Goal: Task Accomplishment & Management: Manage account settings

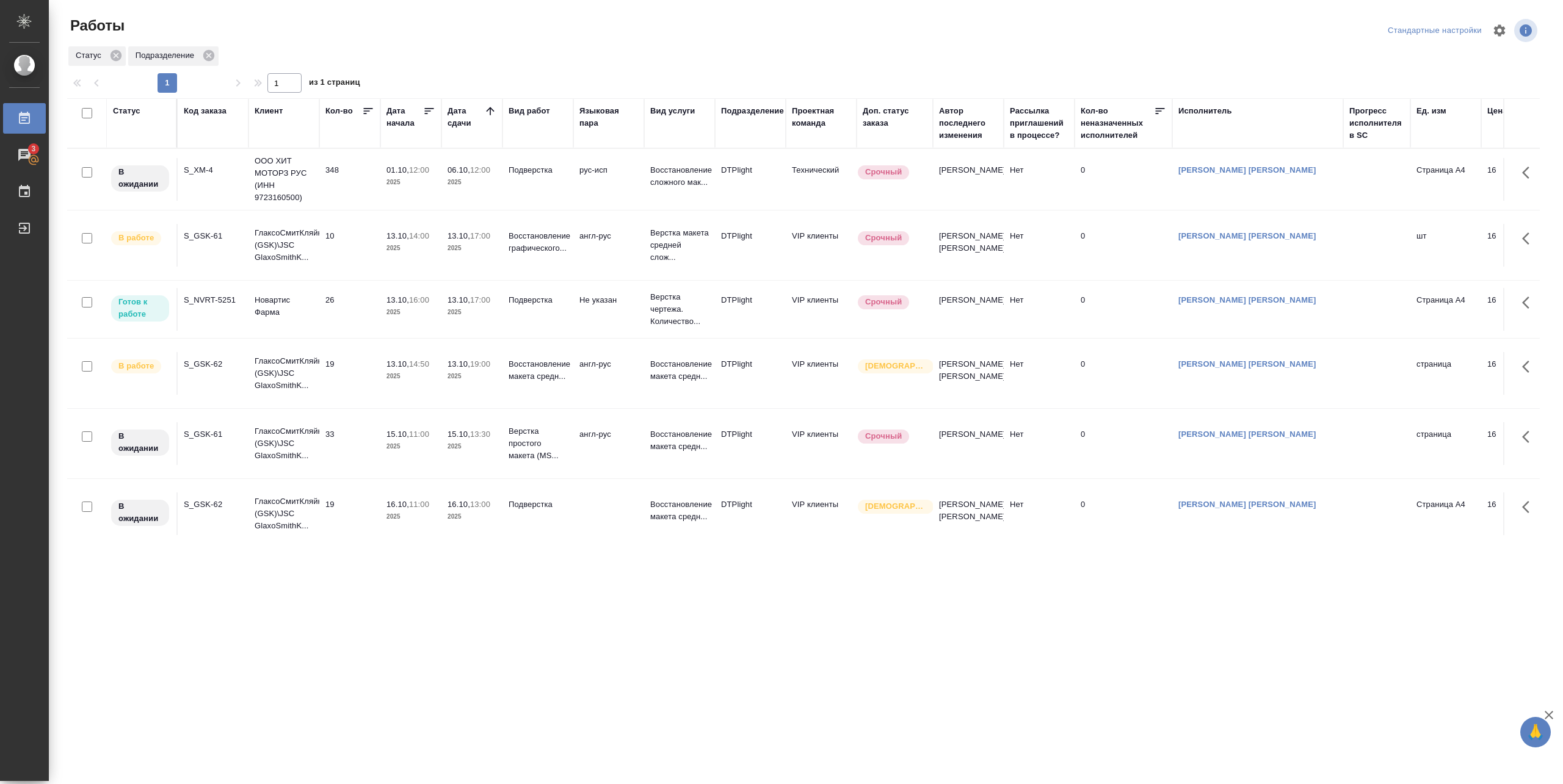
click at [363, 303] on td "26" at bounding box center [349, 310] width 61 height 43
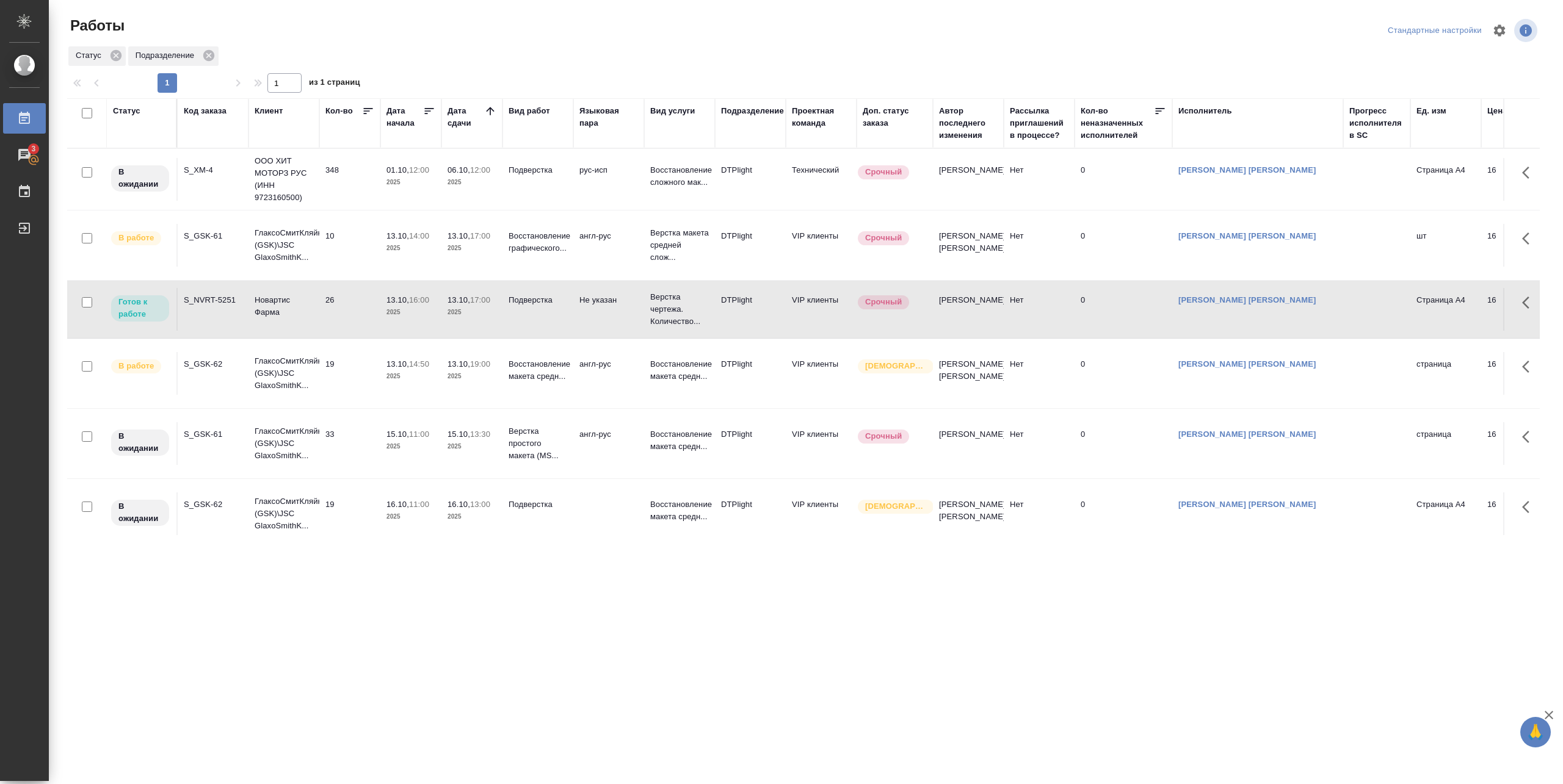
click at [363, 303] on td "26" at bounding box center [349, 310] width 61 height 43
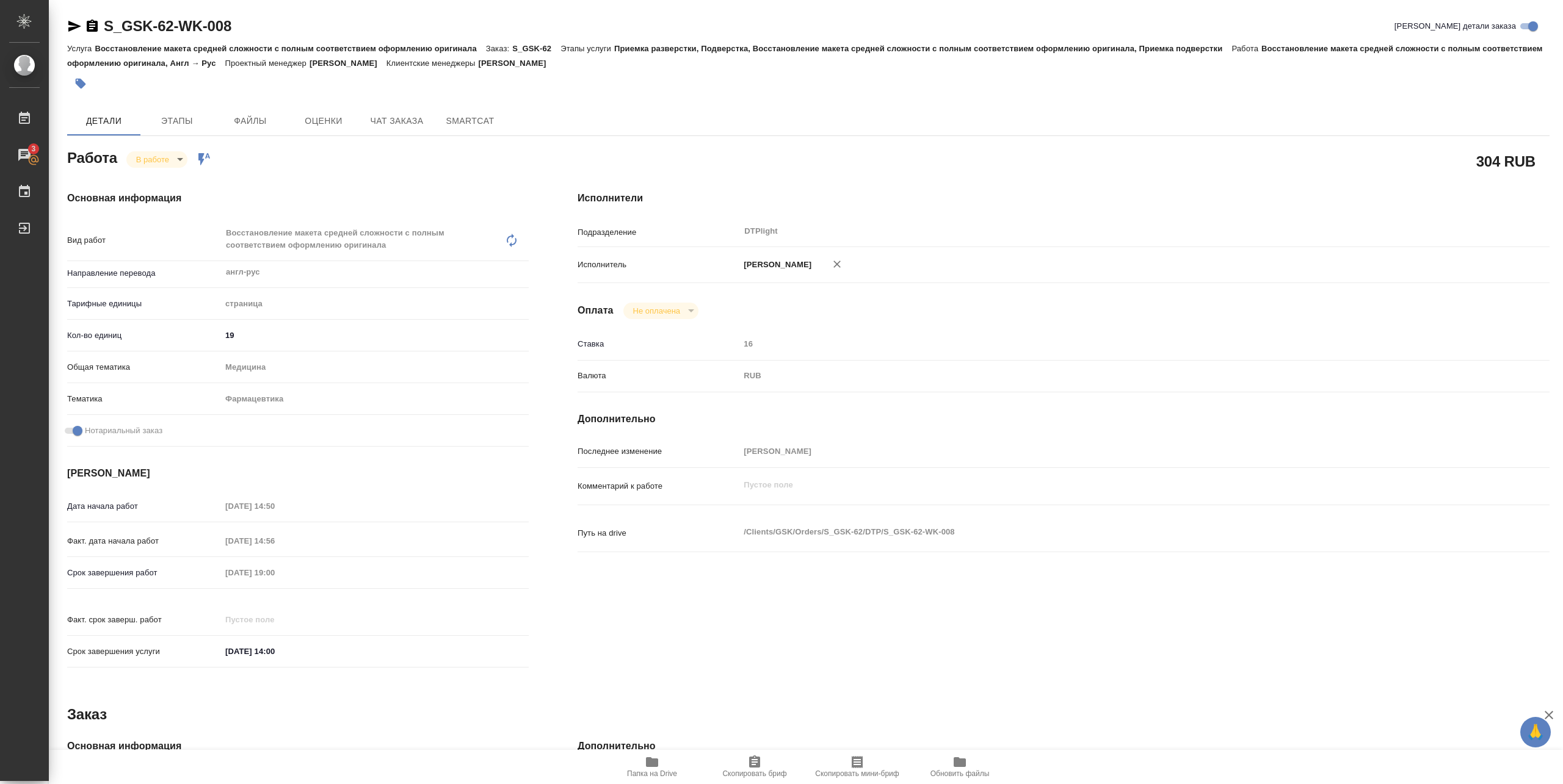
click at [655, 767] on icon "button" at bounding box center [651, 762] width 15 height 15
drag, startPoint x: 100, startPoint y: 34, endPoint x: 233, endPoint y: 33, distance: 133.0
click at [233, 33] on div "S_GSK-62-WK-008 Кратко детали заказа" at bounding box center [808, 26] width 1482 height 20
copy link "S_GSK-62-WK-008"
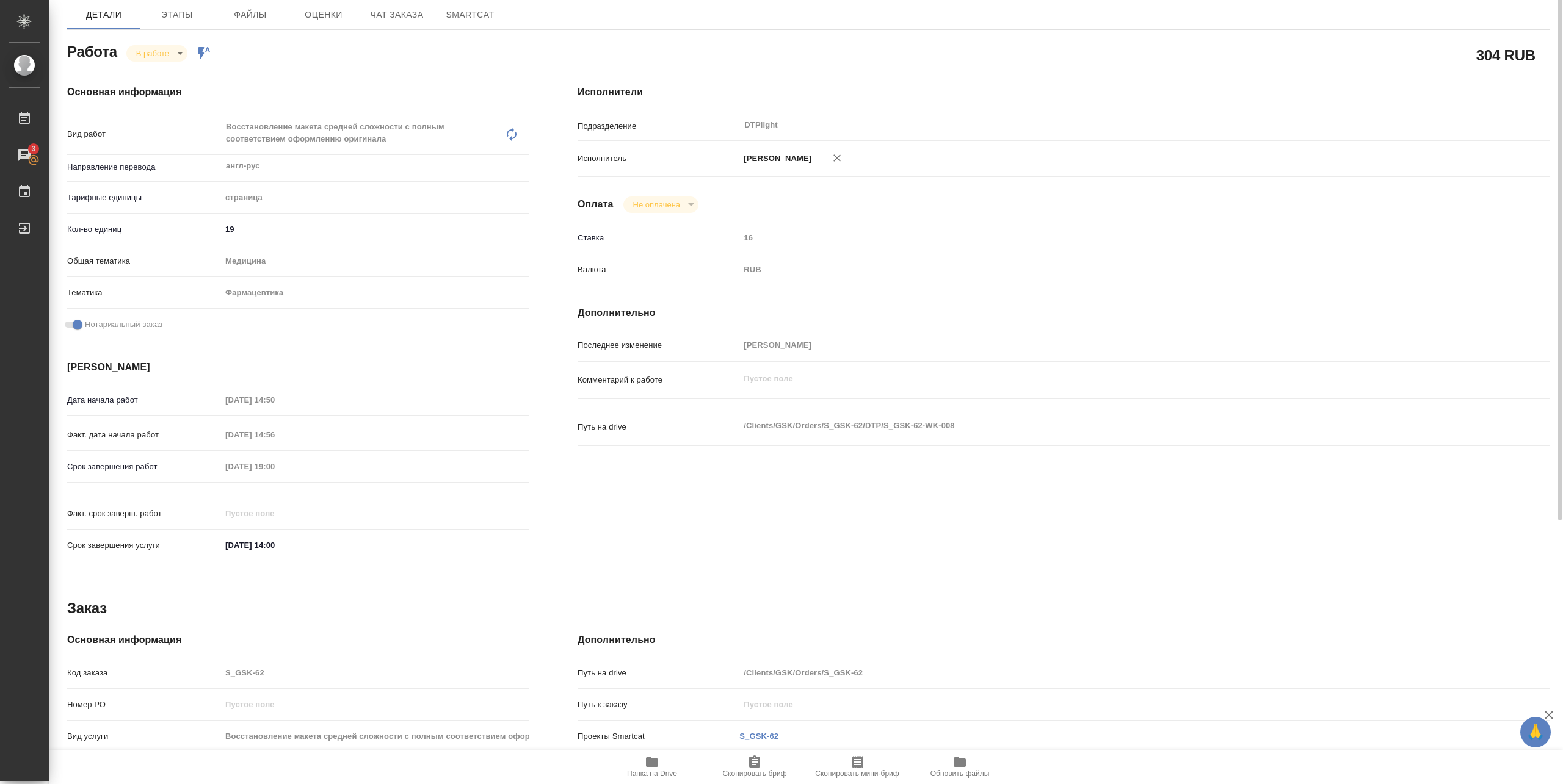
scroll to position [25, 0]
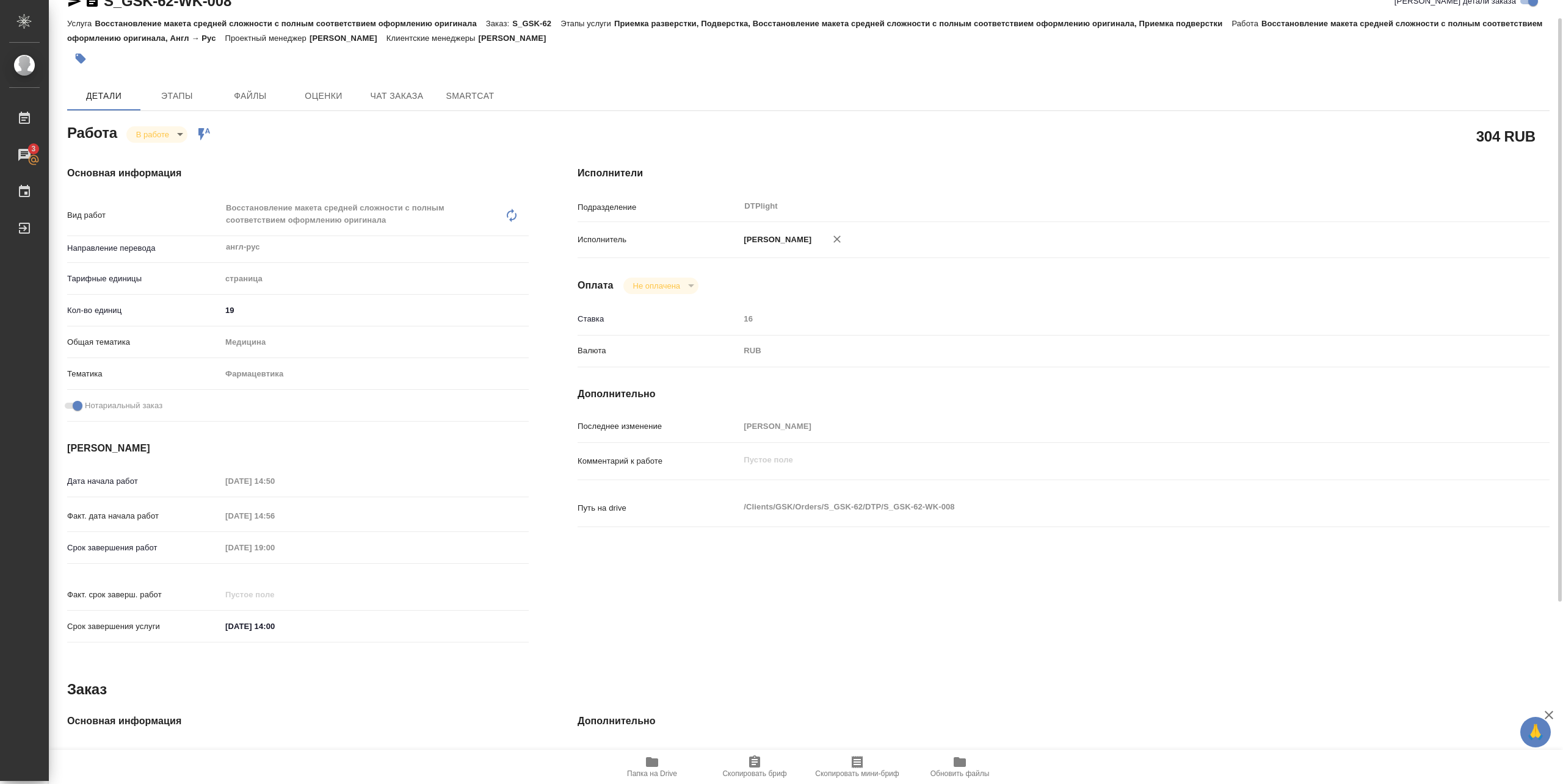
click at [986, 54] on div at bounding box center [561, 58] width 988 height 27
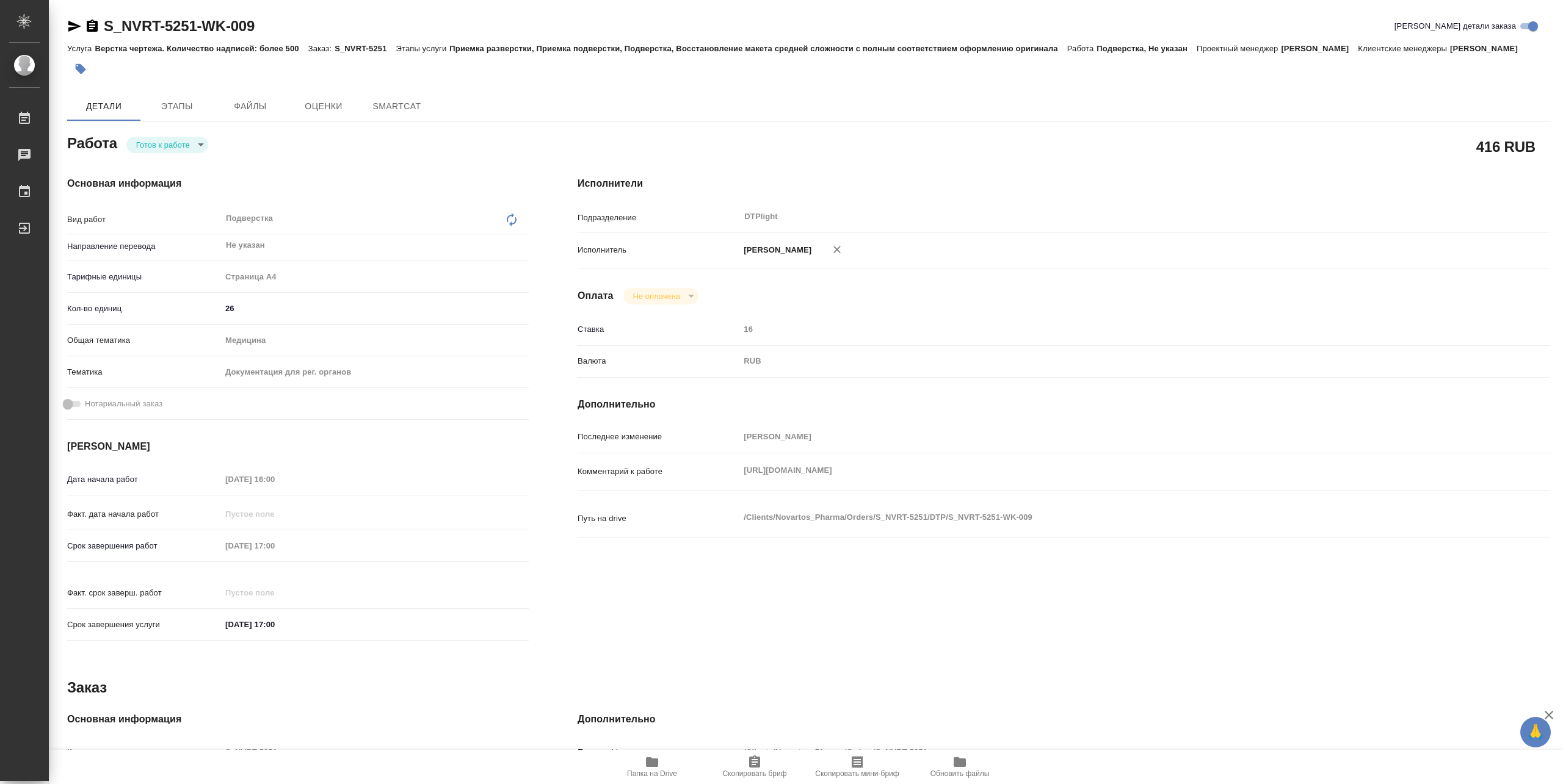
type textarea "x"
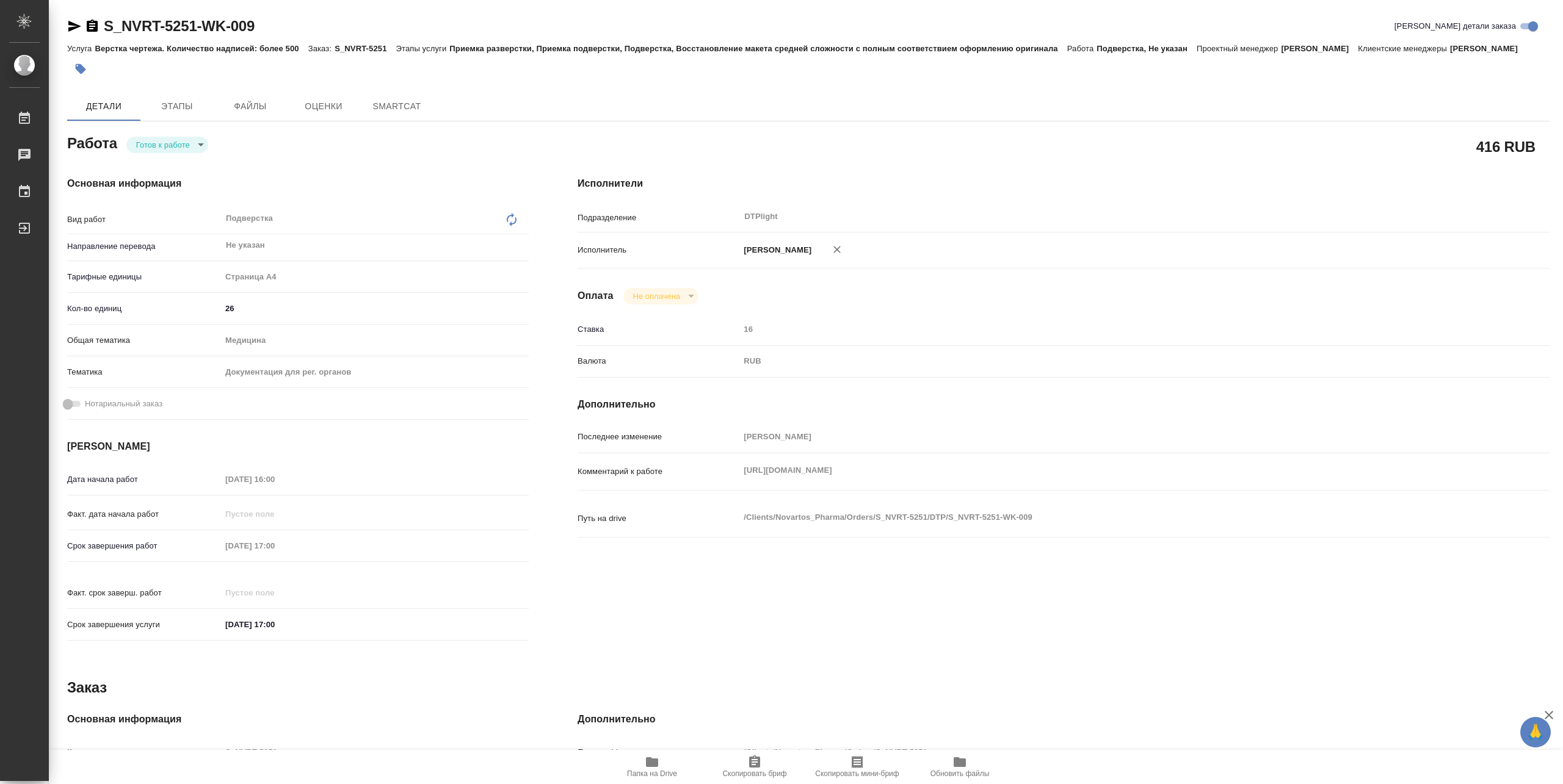
type textarea "x"
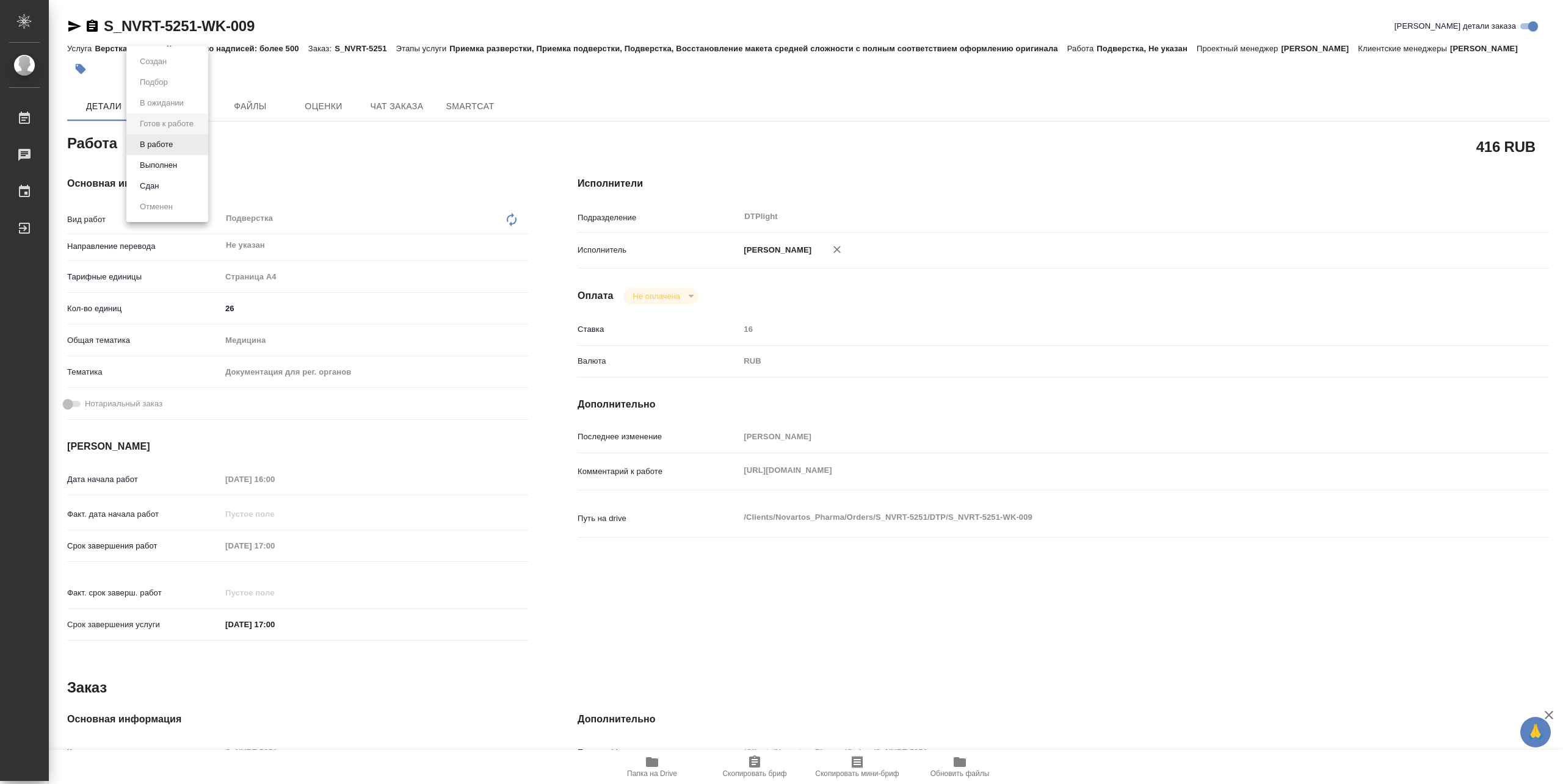
click at [169, 145] on body "🙏 .cls-1 fill:#fff; AWATERA Pankina Anna Работы Чаты График Выйти S_NVRT-5251-W…" at bounding box center [782, 392] width 1563 height 784
click at [166, 147] on button "В работе" at bounding box center [156, 145] width 40 height 14
type textarea "x"
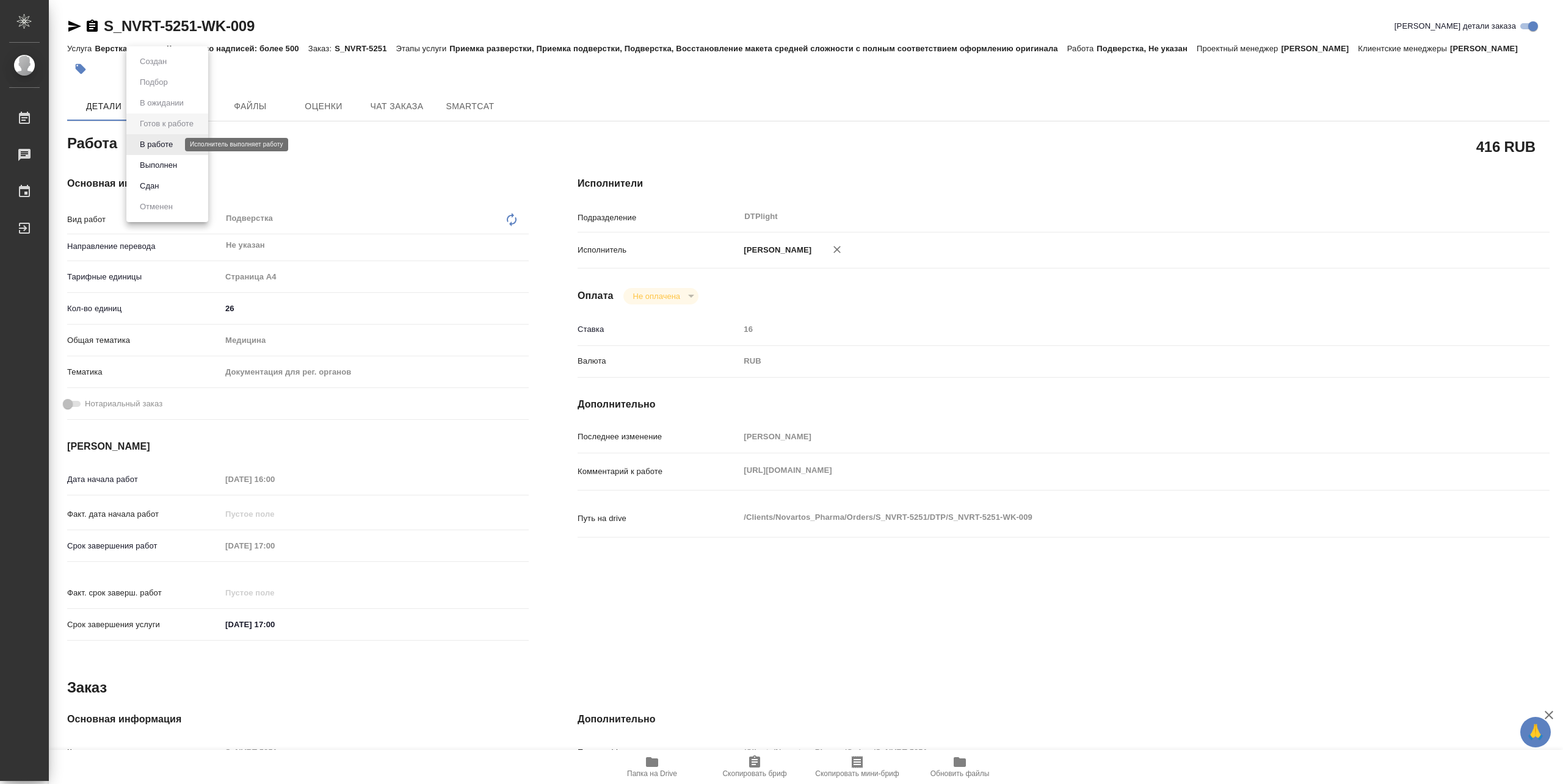
type textarea "x"
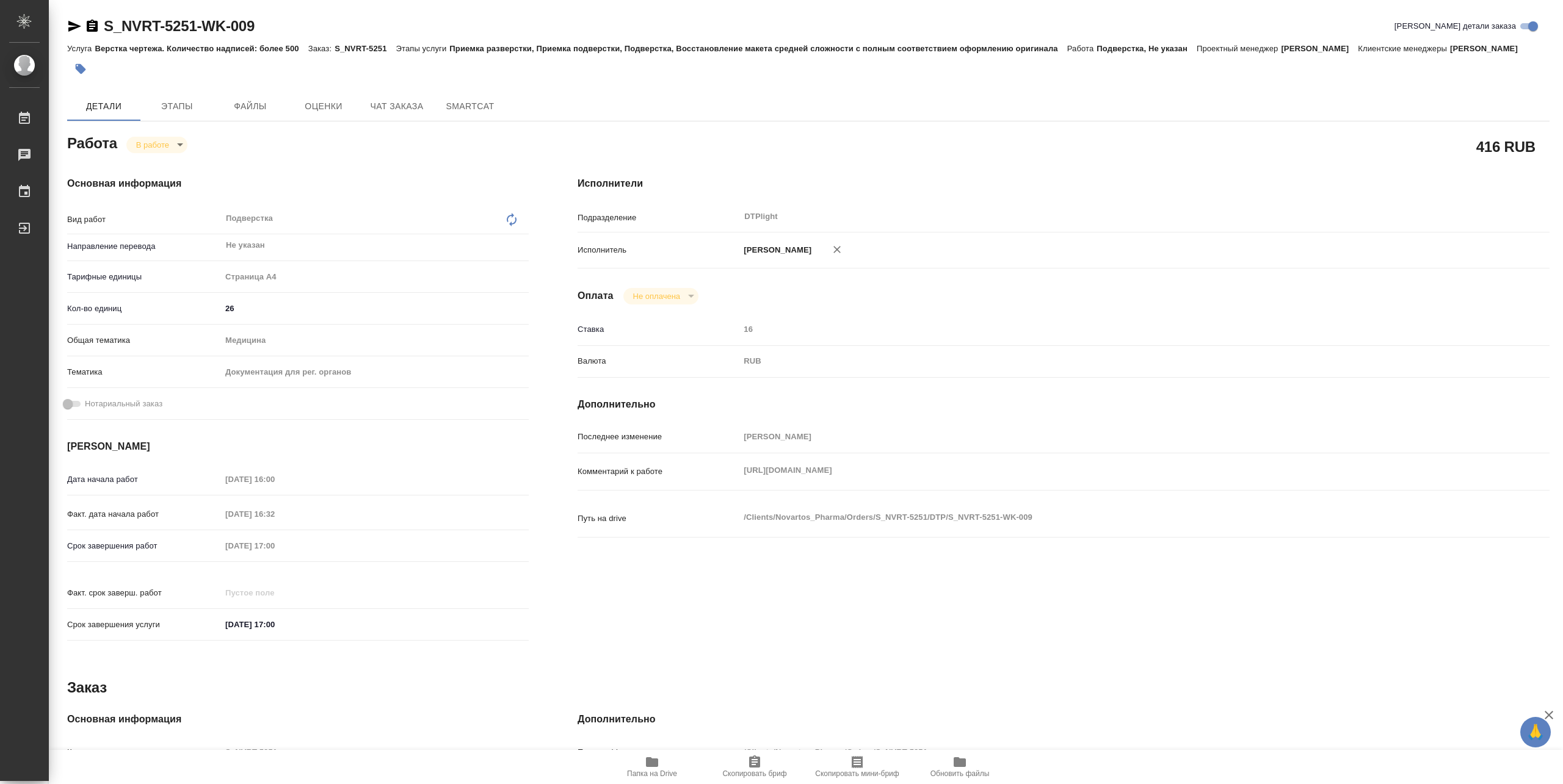
type textarea "x"
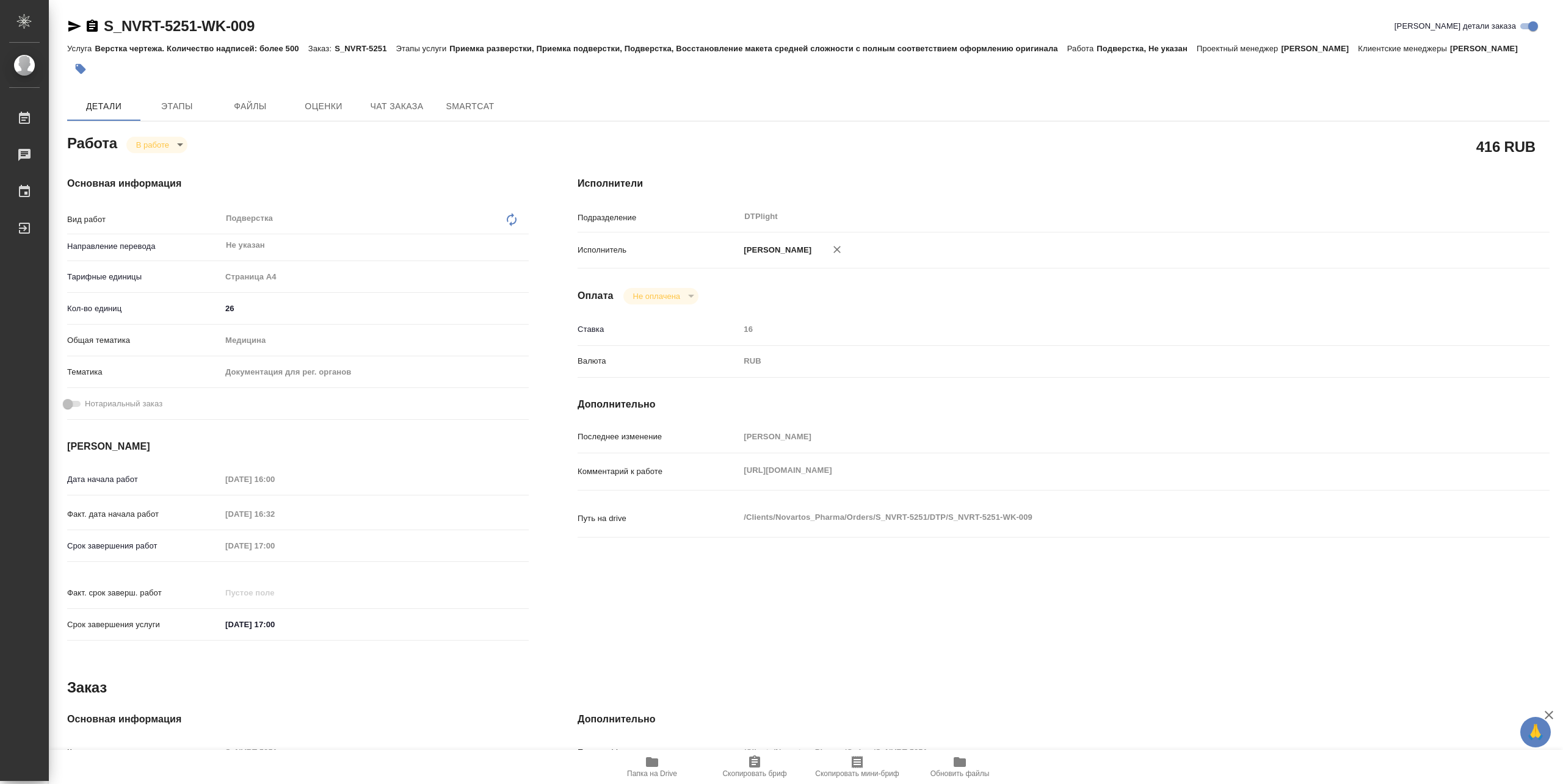
type textarea "x"
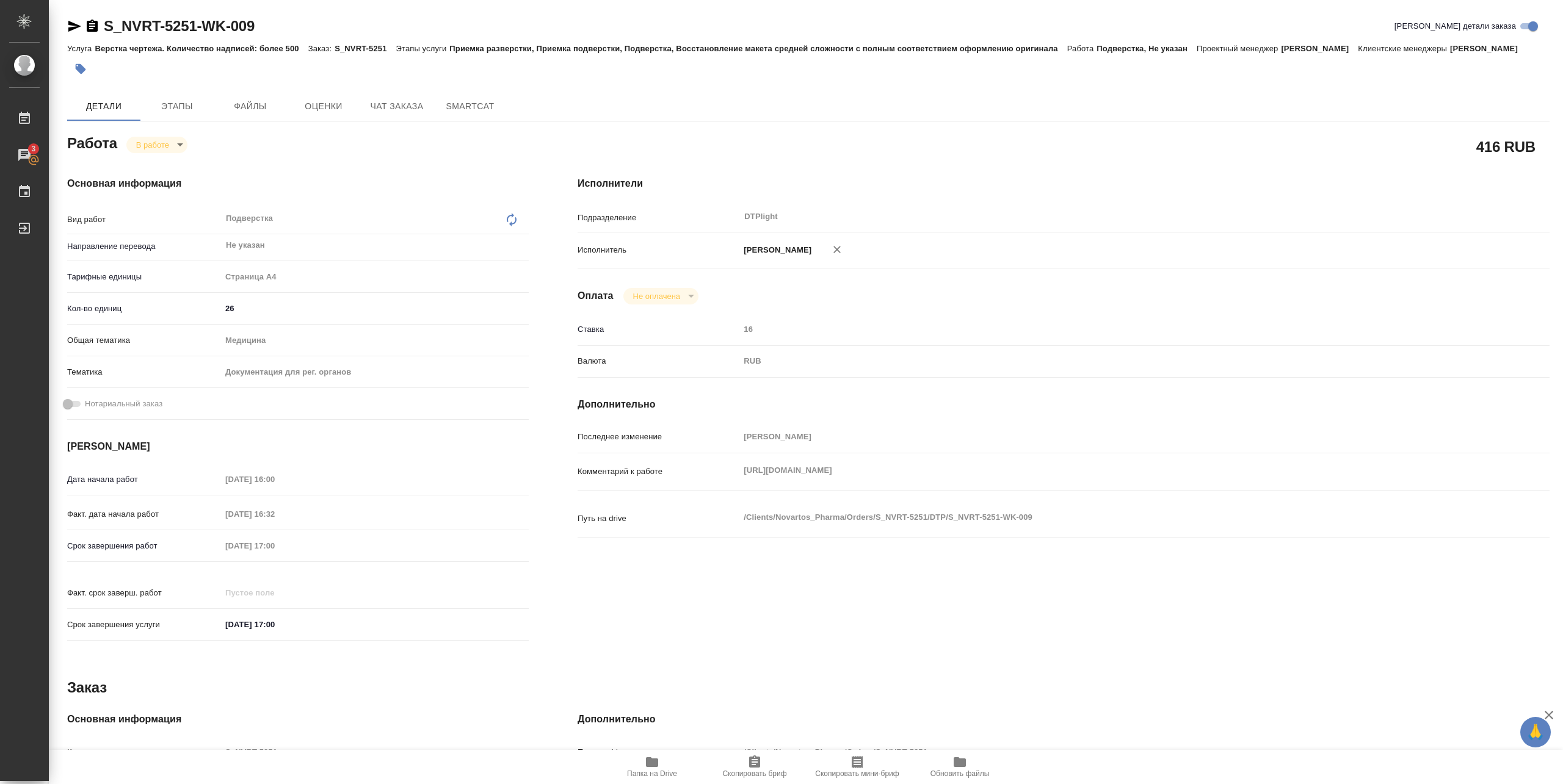
type textarea "x"
drag, startPoint x: 866, startPoint y: 496, endPoint x: 1233, endPoint y: 494, distance: 367.0
click at [1233, 485] on div "Комментарий к работе https://drive.awatera.com/apps/files/files?dir=/Shares/Nov…" at bounding box center [1063, 471] width 972 height 27
click at [641, 769] on span "Папка на Drive" at bounding box center [652, 774] width 50 height 9
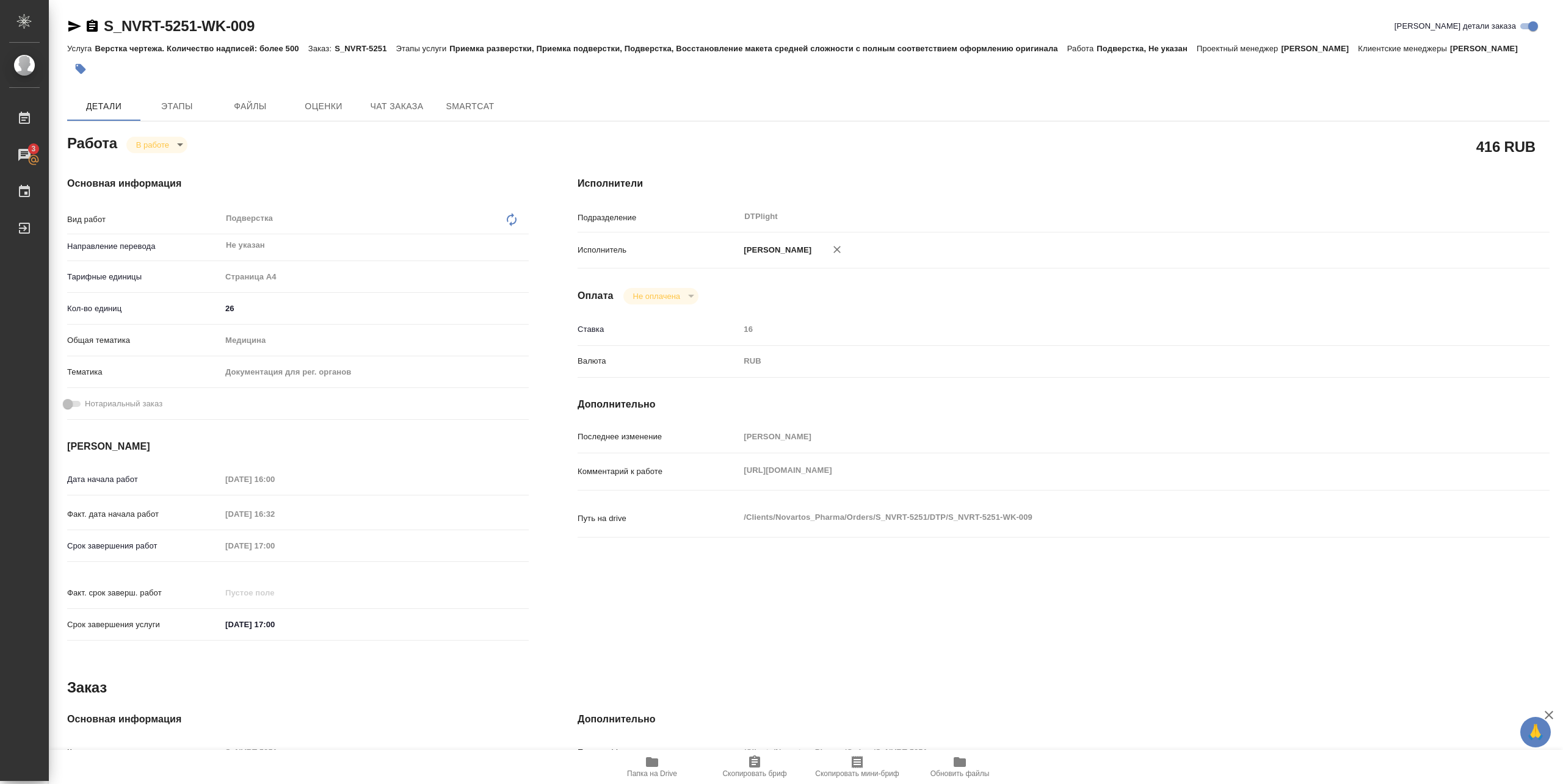
click at [662, 769] on span "Папка на Drive" at bounding box center [652, 774] width 50 height 9
click at [181, 145] on body "🙏 .cls-1 fill:#fff; AWATERA Pankina Anna Работы 3 Чаты График Выйти S_NVRT-5251…" at bounding box center [782, 392] width 1563 height 784
click at [169, 166] on button "Выполнен" at bounding box center [159, 166] width 45 height 14
type textarea "x"
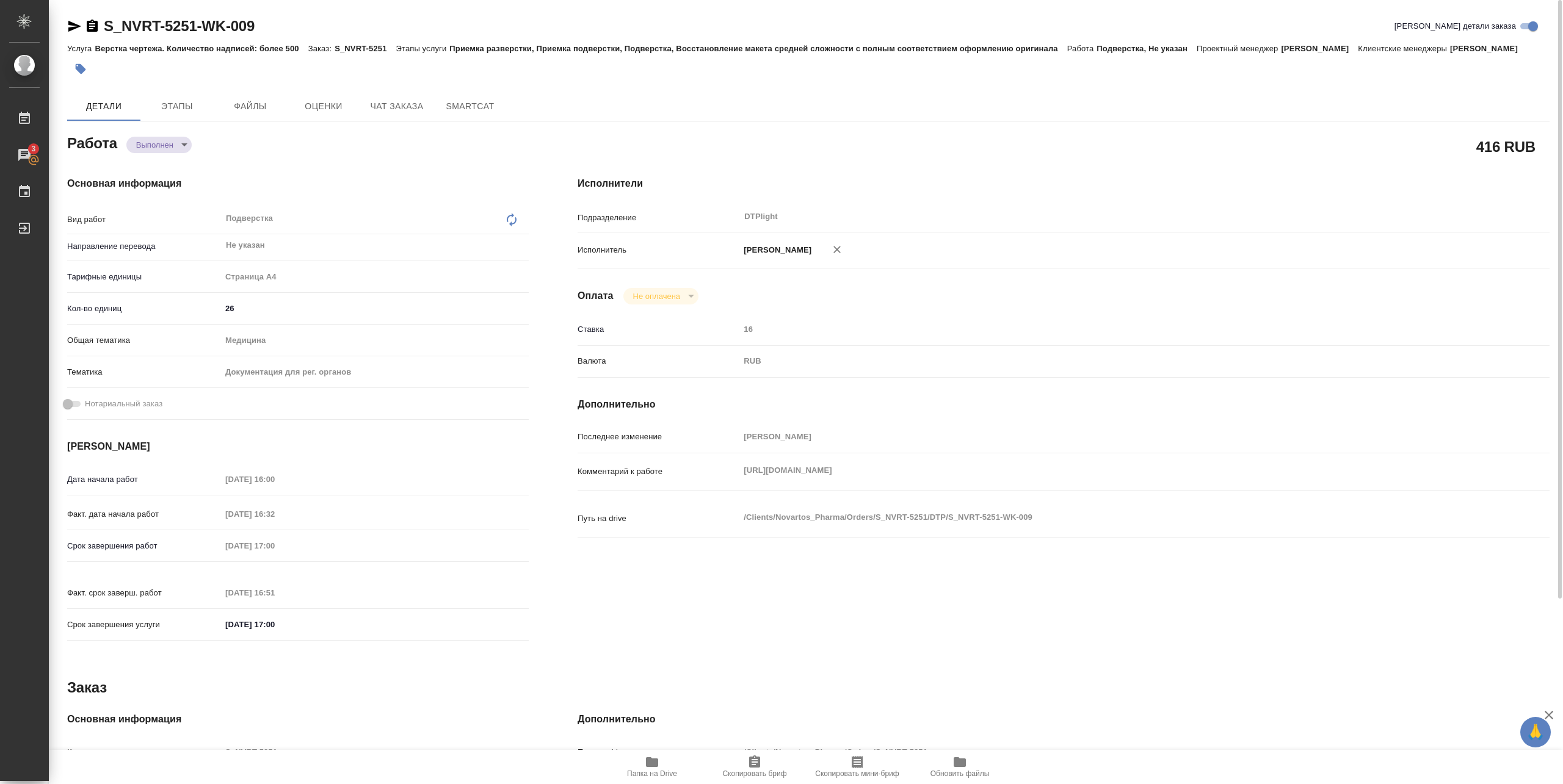
type textarea "x"
click at [177, 145] on body "🙏 .cls-1 fill:#fff; AWATERA Pankina Anna Работы 3 Чаты График Выйти S_NVRT-5251…" at bounding box center [782, 392] width 1563 height 784
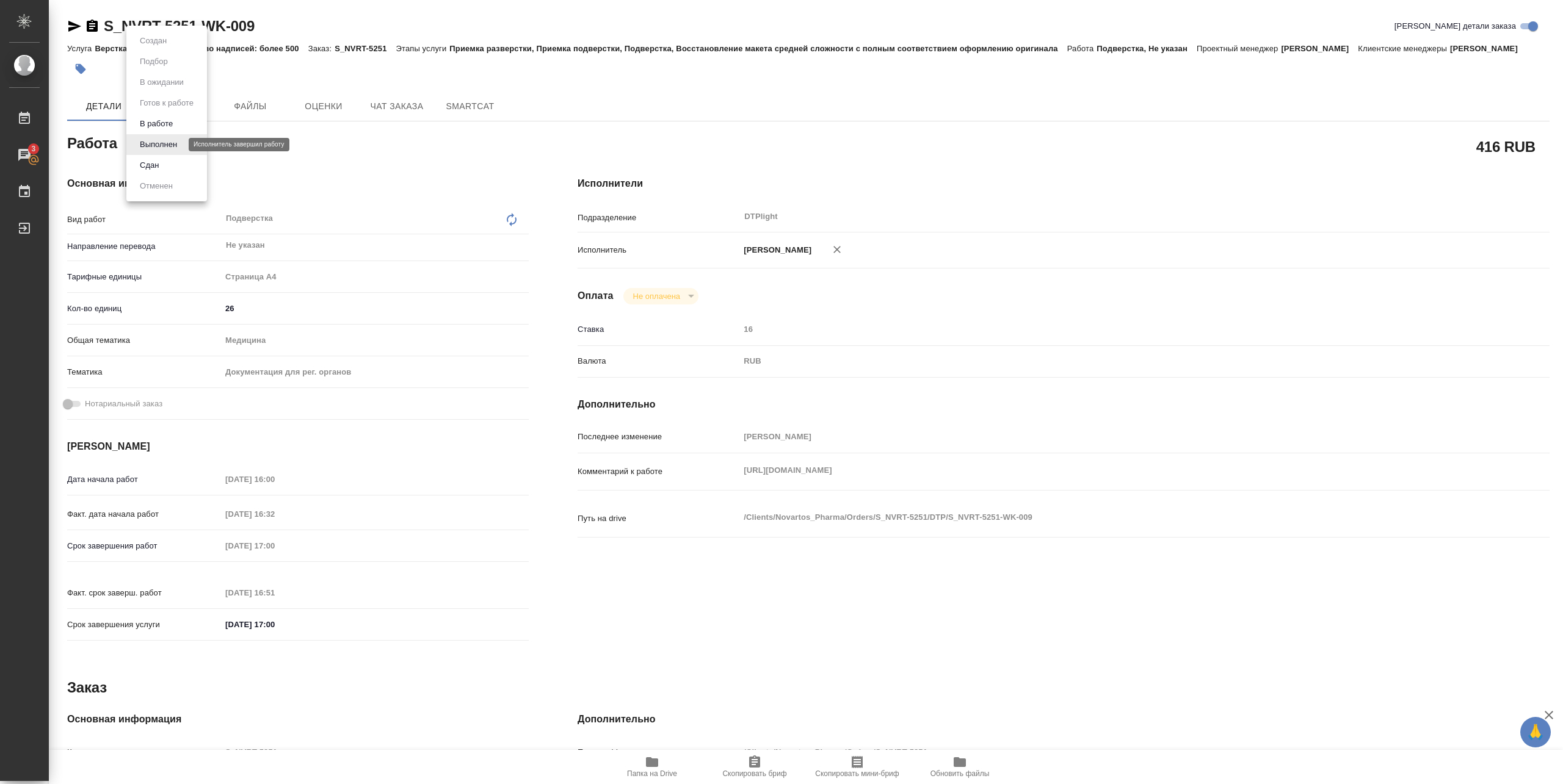
type textarea "x"
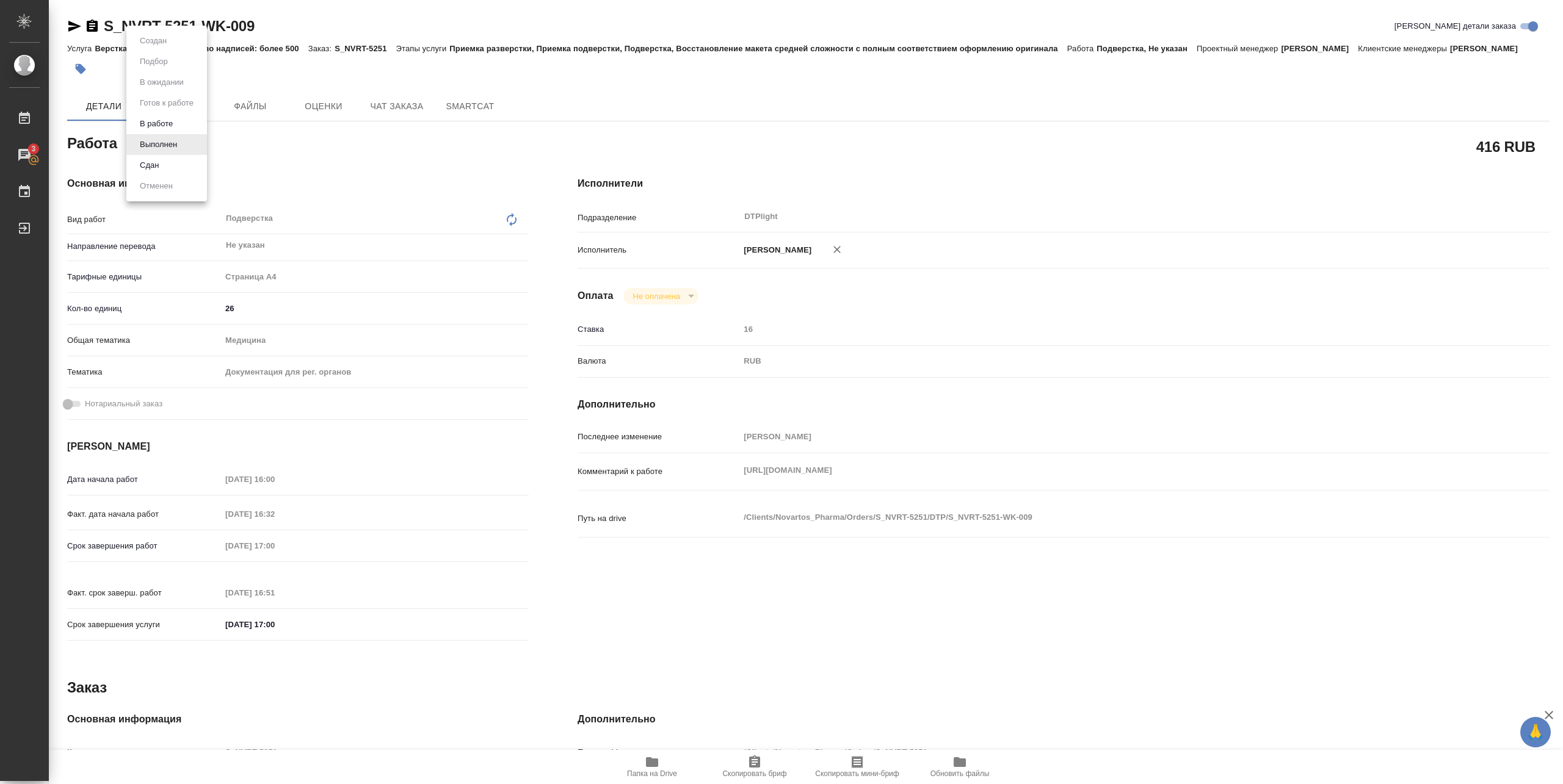
click at [160, 169] on button "Сдан" at bounding box center [149, 166] width 27 height 14
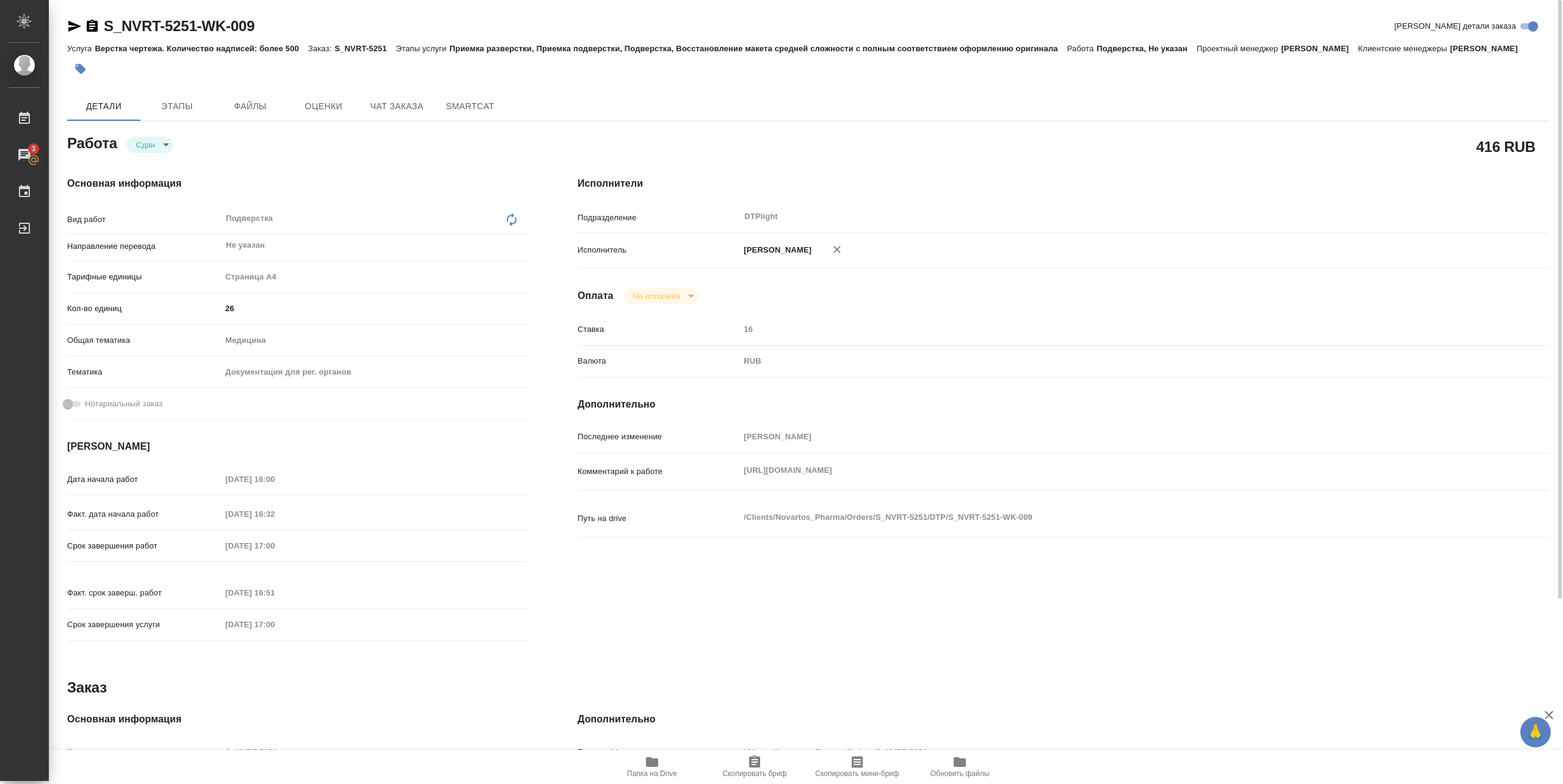
type textarea "x"
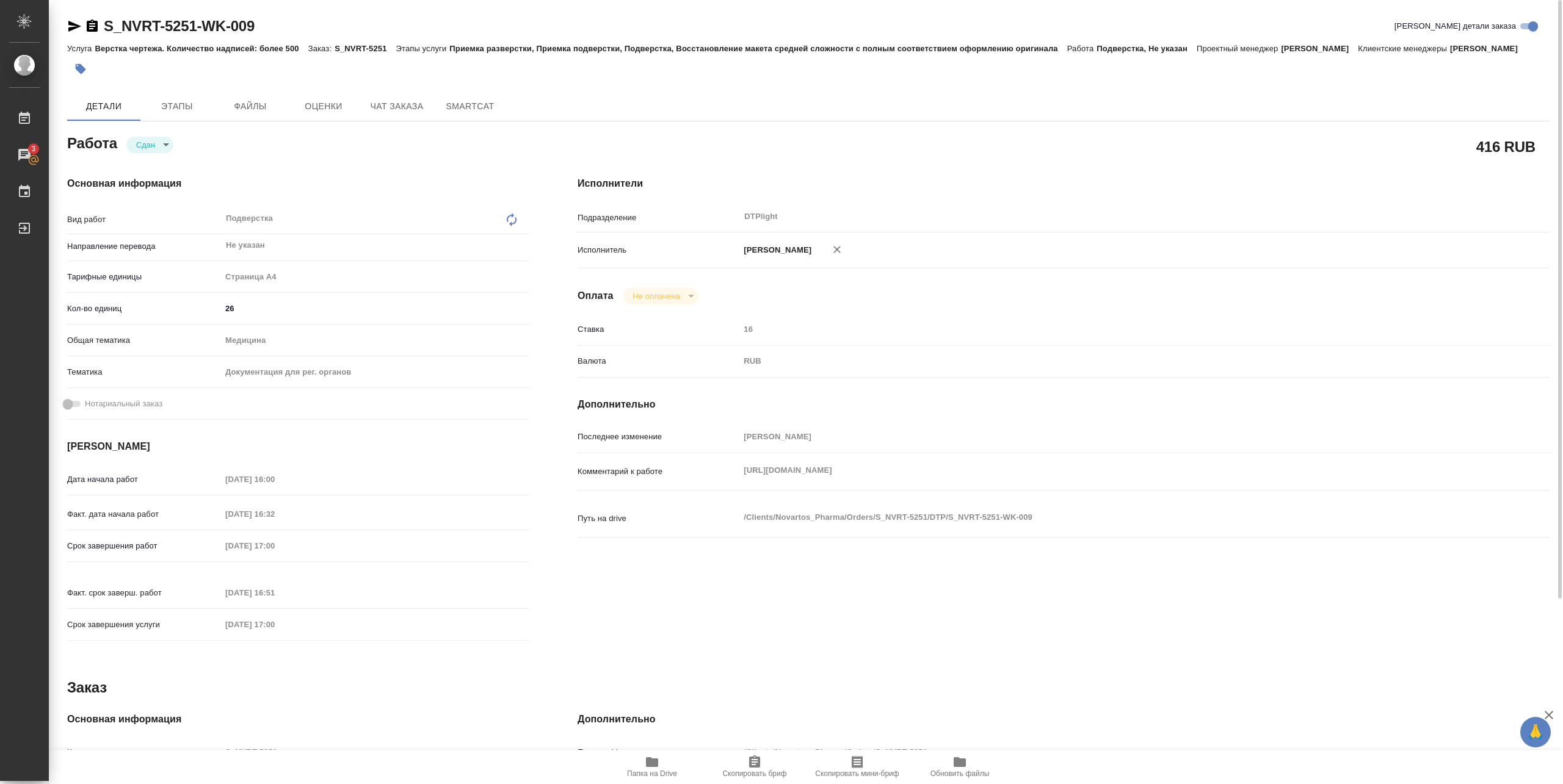
type textarea "x"
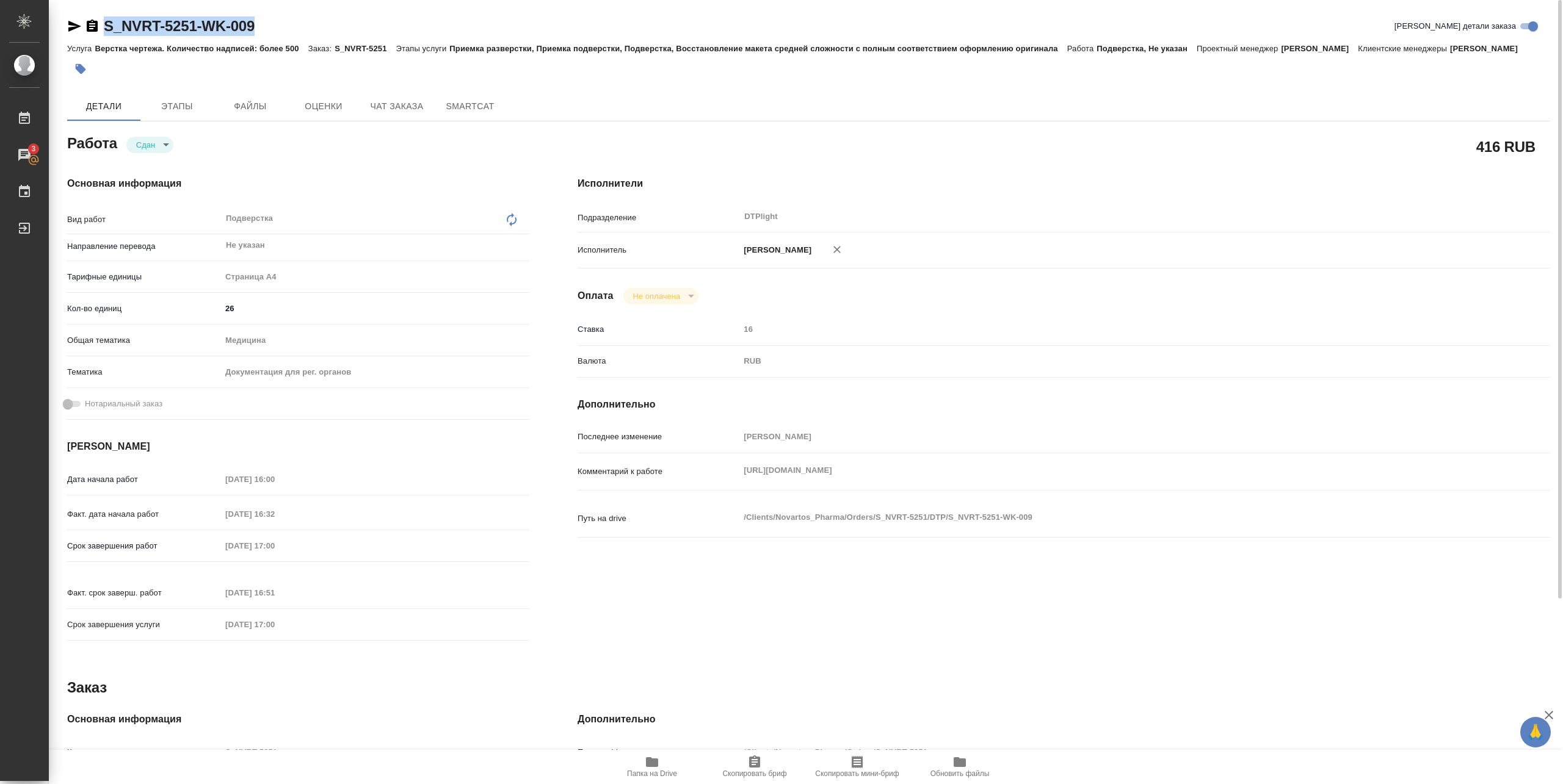
drag, startPoint x: 103, startPoint y: 34, endPoint x: 285, endPoint y: 32, distance: 182.0
click at [285, 32] on div "S_NVRT-5251-WK-009 Кратко детали заказа" at bounding box center [808, 26] width 1482 height 20
copy link "S_NVRT-5251-WK-009"
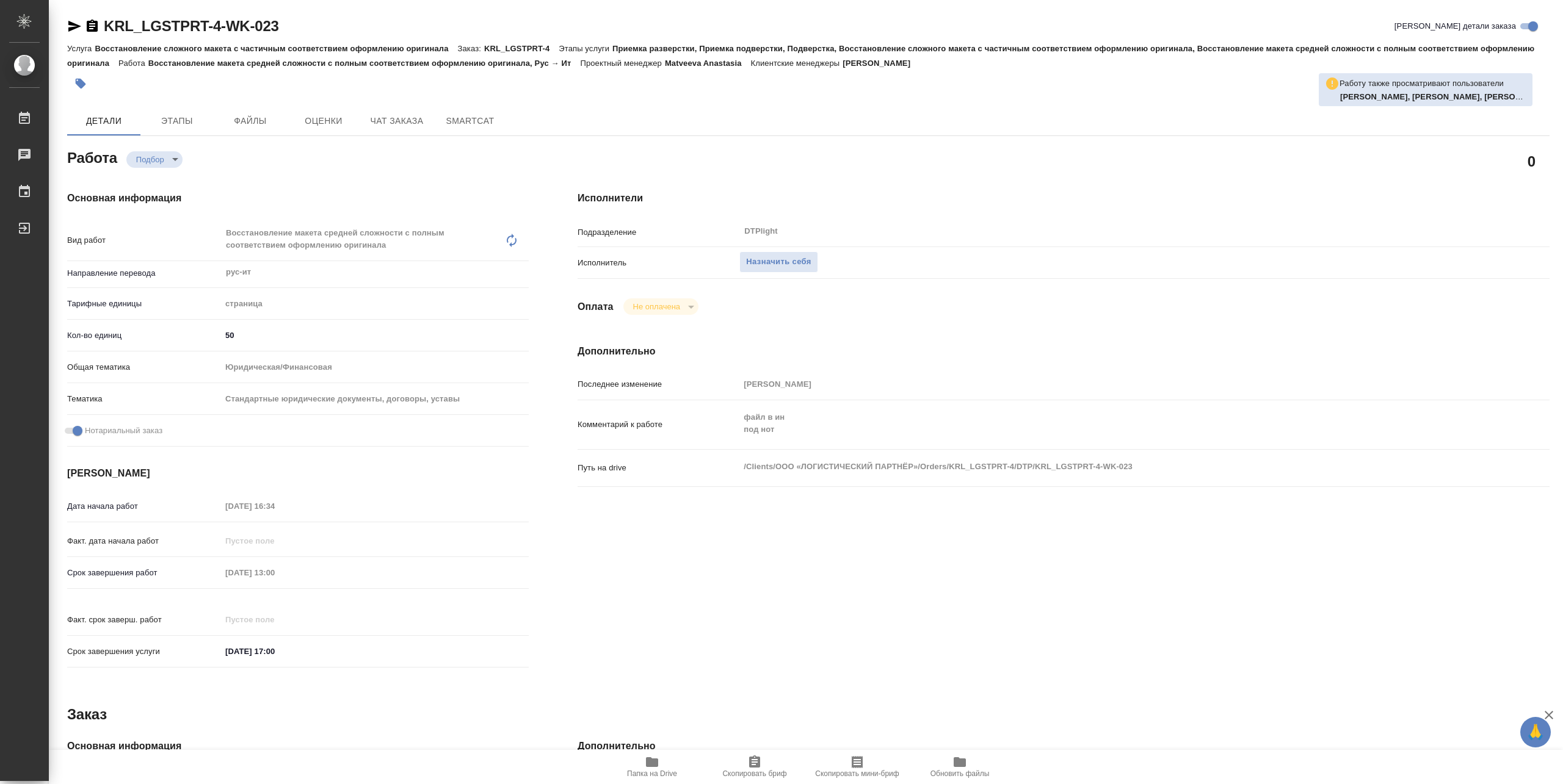
click at [666, 767] on span "Папка на Drive" at bounding box center [652, 766] width 88 height 23
type textarea "x"
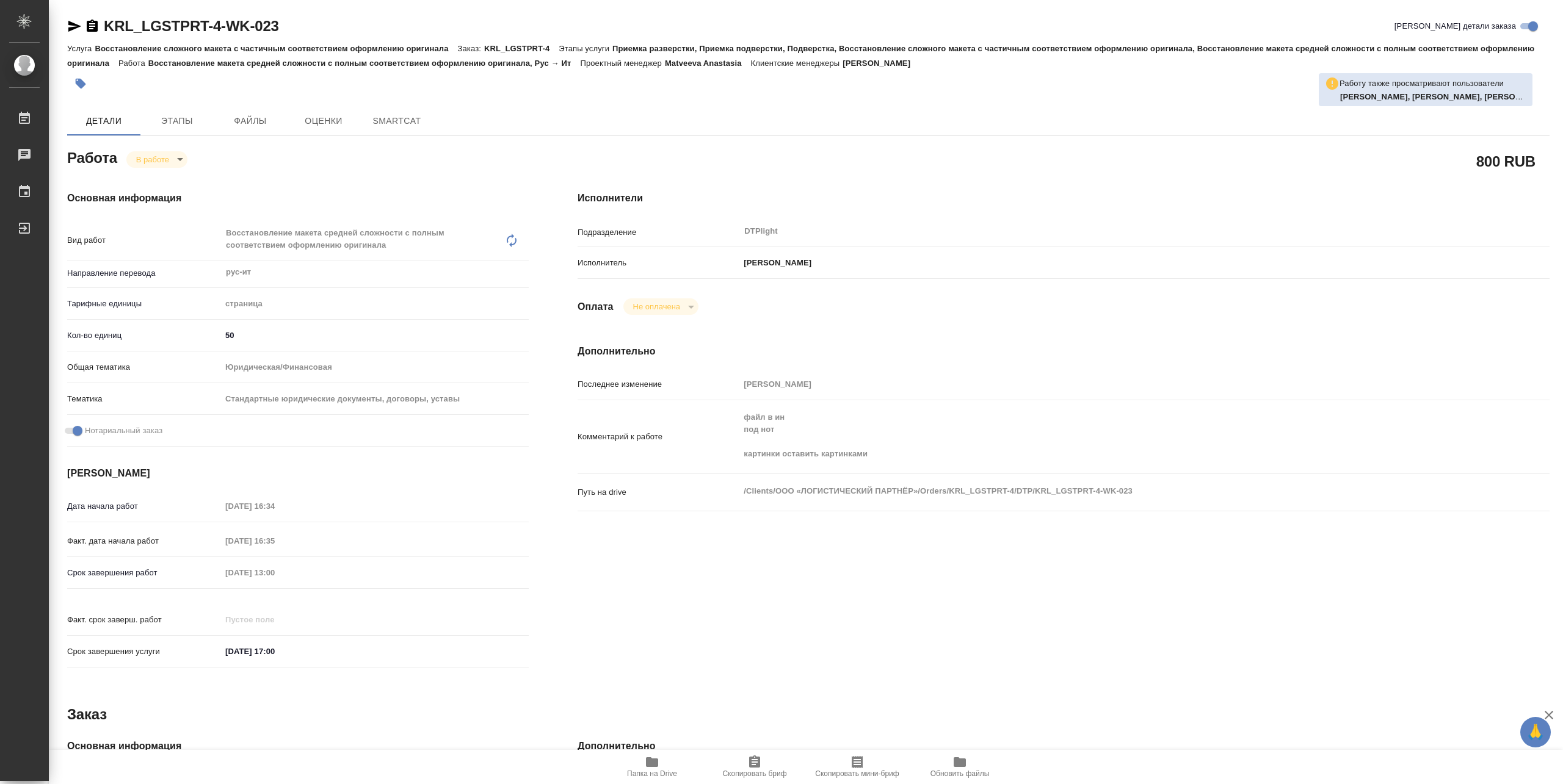
type textarea "x"
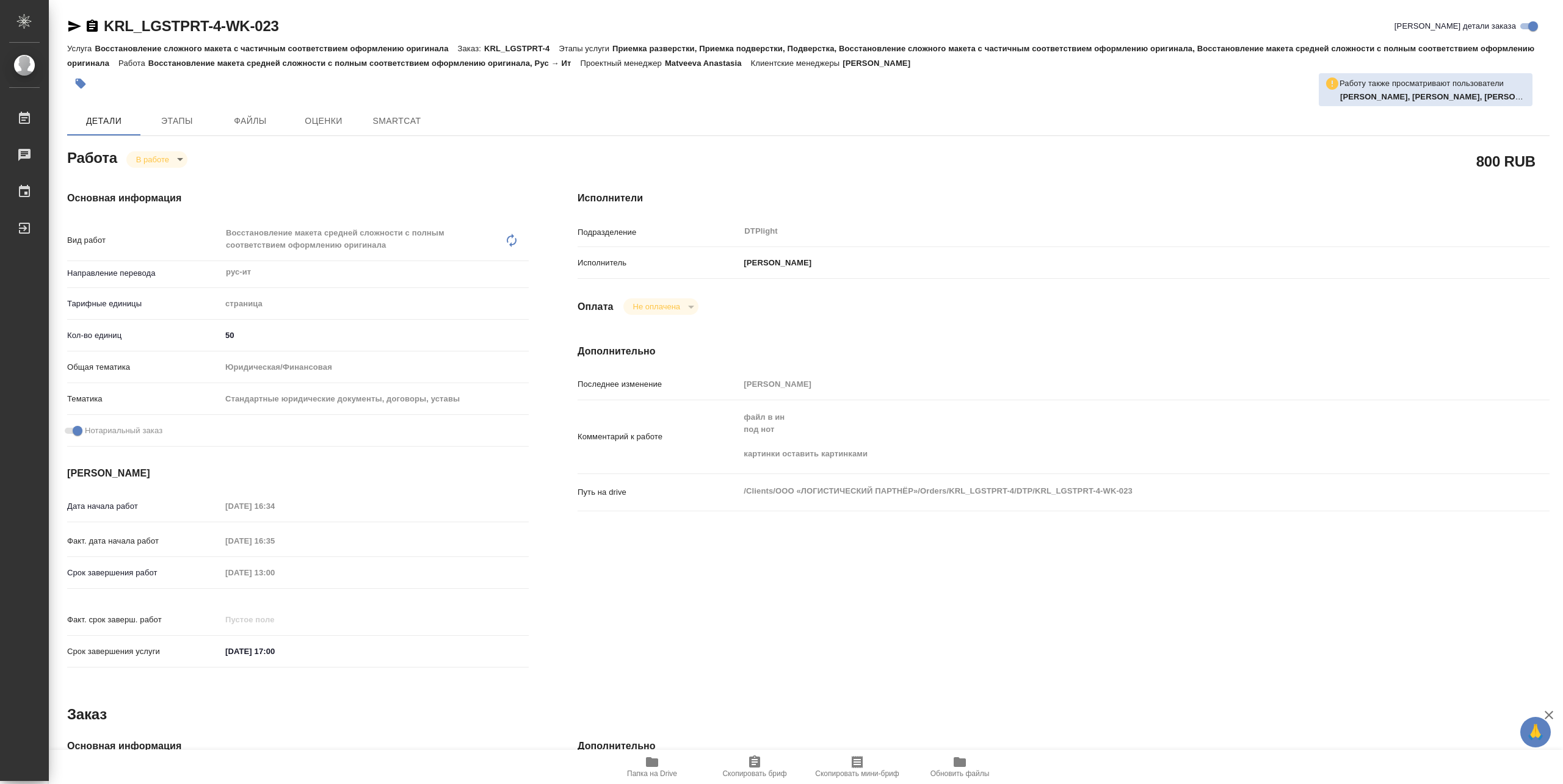
type textarea "x"
